Goal: Information Seeking & Learning: Learn about a topic

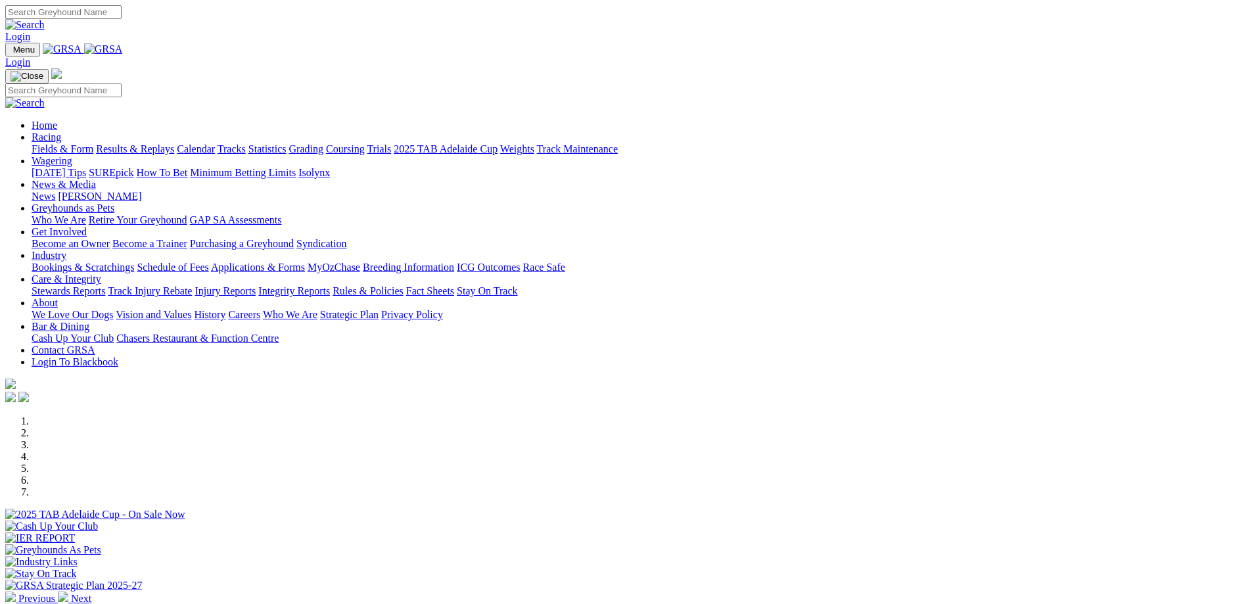
scroll to position [395, 0]
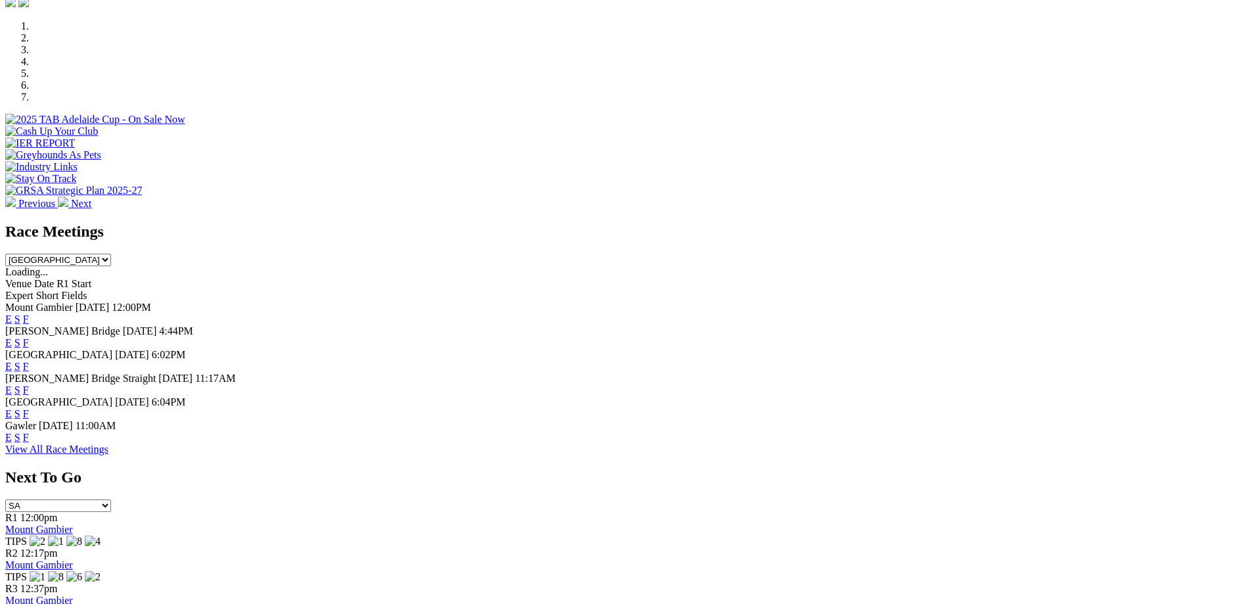
click at [12, 337] on link "E" at bounding box center [8, 342] width 7 height 11
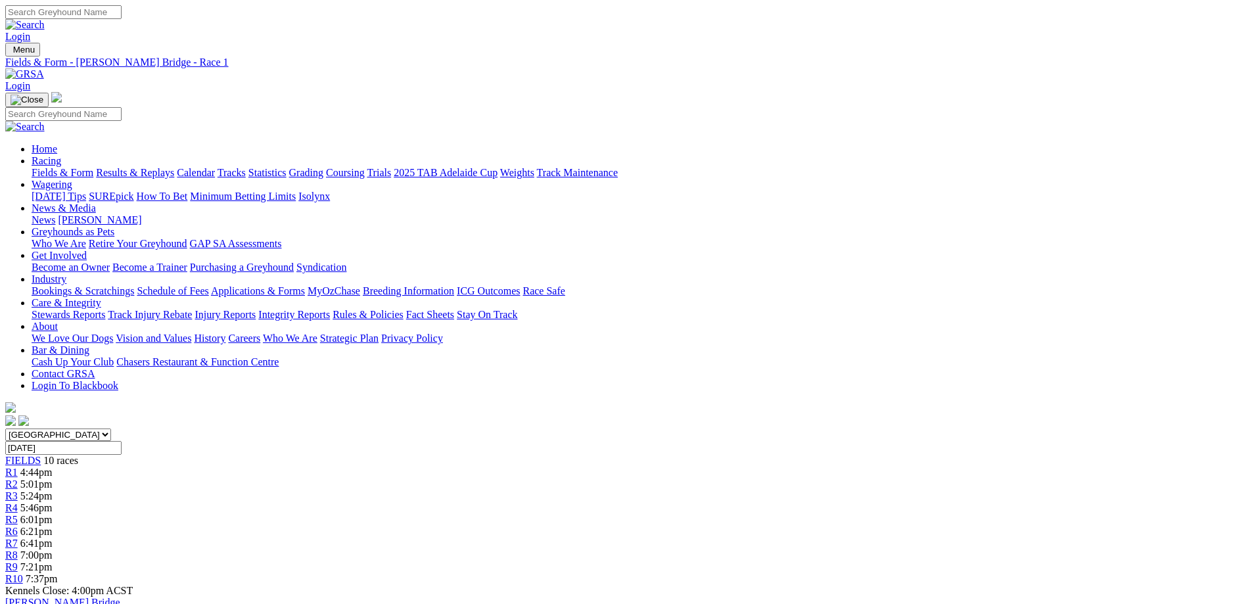
click at [18, 514] on span "R5" at bounding box center [11, 519] width 12 height 11
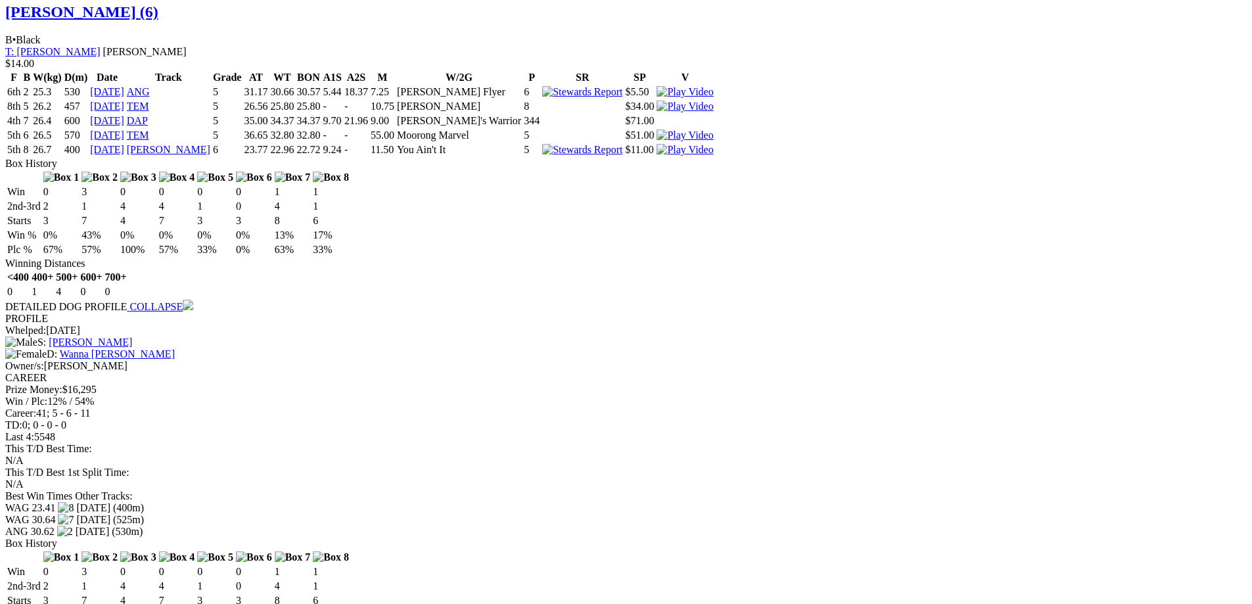
scroll to position [1318, 0]
